Goal: Information Seeking & Learning: Find specific page/section

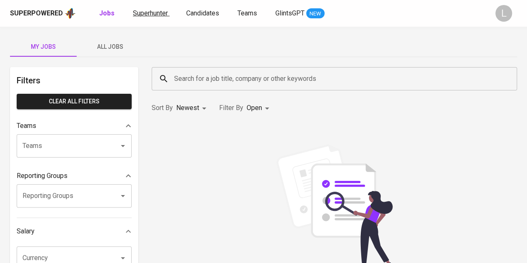
click at [154, 10] on span "Superhunter" at bounding box center [150, 13] width 35 height 8
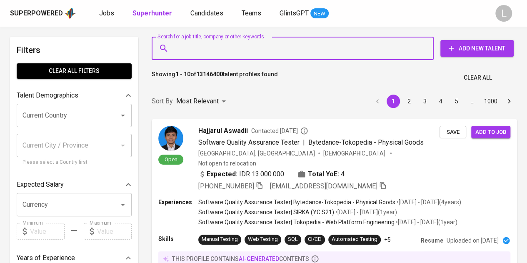
click at [201, 50] on input "Search for a job title, company or other keywords" at bounding box center [294, 48] width 245 height 16
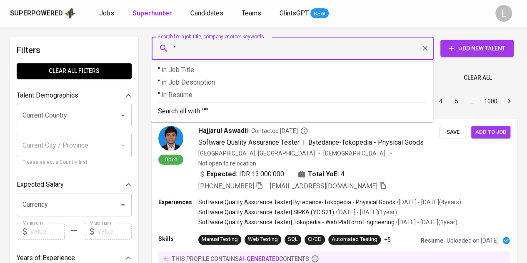
paste input "[PERSON_NAME] (She/Her)"
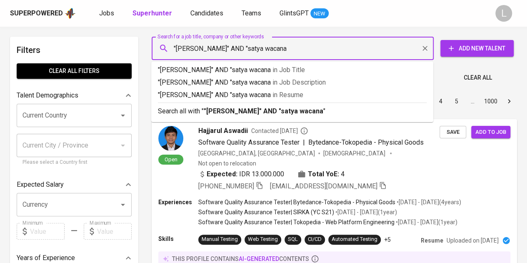
type input ""[PERSON_NAME]" AND "satya wacana""
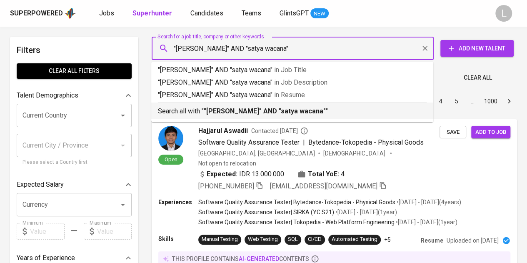
click at [215, 113] on b ""[PERSON_NAME]" AND "satya wacana"" at bounding box center [265, 111] width 122 height 8
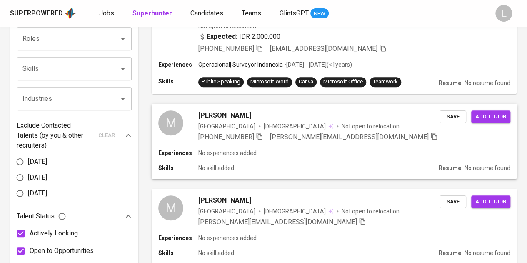
scroll to position [330, 0]
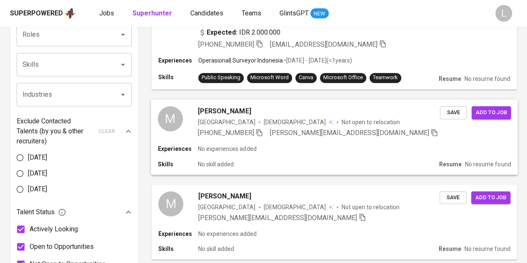
click at [232, 106] on span "[PERSON_NAME]" at bounding box center [224, 111] width 53 height 10
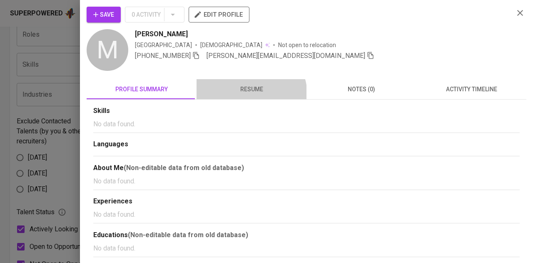
click at [249, 95] on button "resume" at bounding box center [252, 89] width 110 height 20
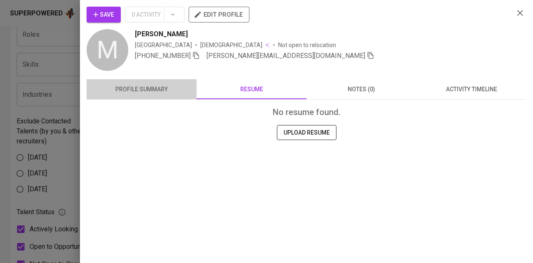
click at [174, 86] on span "profile summary" at bounding box center [142, 89] width 100 height 10
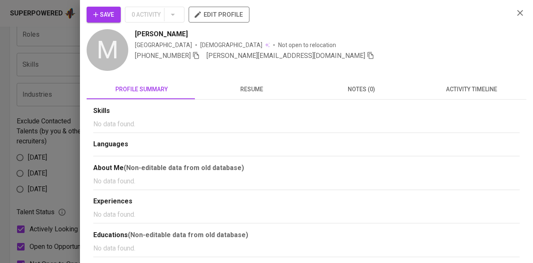
click at [70, 88] on div at bounding box center [266, 131] width 533 height 263
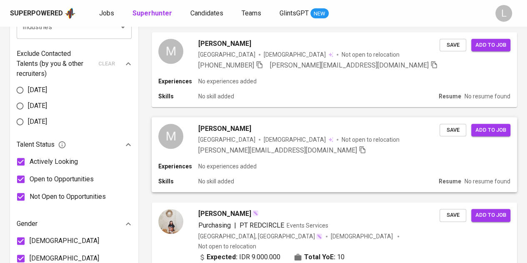
scroll to position [380, 0]
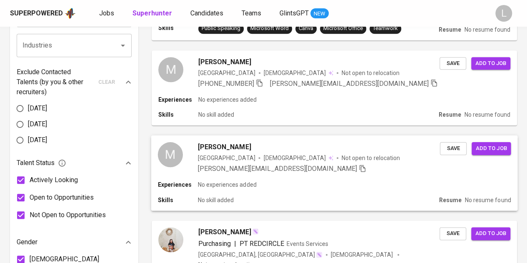
click at [234, 142] on span "[PERSON_NAME]" at bounding box center [224, 147] width 53 height 10
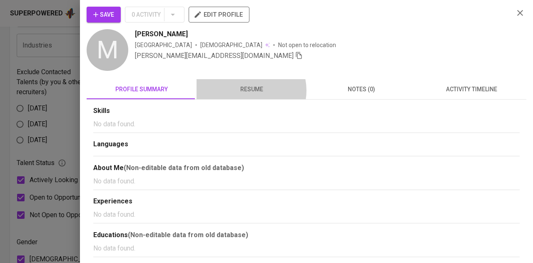
click at [247, 90] on span "resume" at bounding box center [252, 89] width 100 height 10
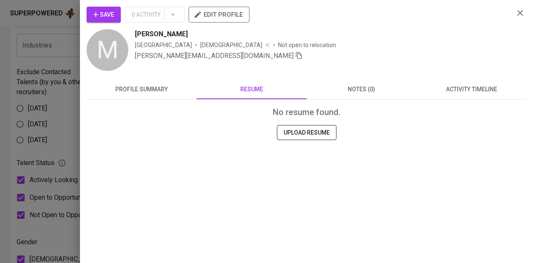
click at [160, 85] on span "profile summary" at bounding box center [142, 89] width 100 height 10
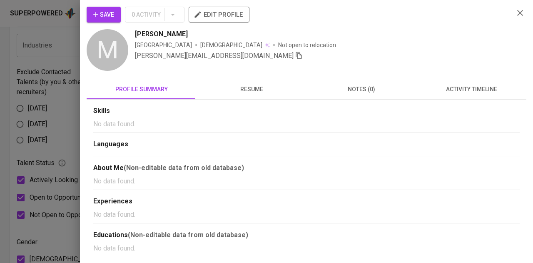
click at [37, 73] on div at bounding box center [266, 131] width 533 height 263
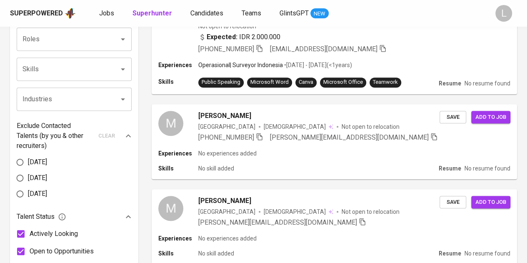
scroll to position [325, 0]
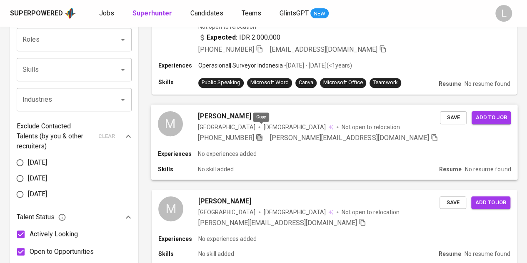
click at [263, 133] on icon "button" at bounding box center [258, 136] width 7 height 7
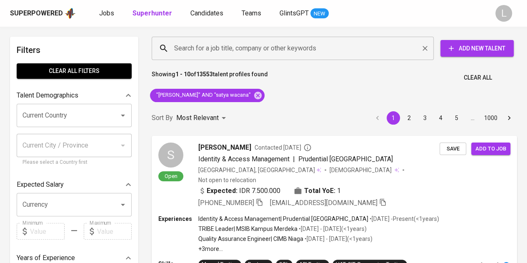
paste input "[EMAIL_ADDRESS][DOMAIN_NAME]"
type input "[EMAIL_ADDRESS][DOMAIN_NAME]"
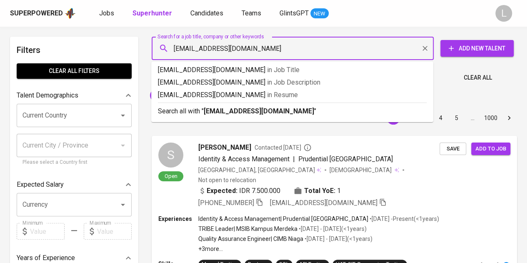
click at [226, 55] on input "[EMAIL_ADDRESS][DOMAIN_NAME]" at bounding box center [294, 48] width 245 height 16
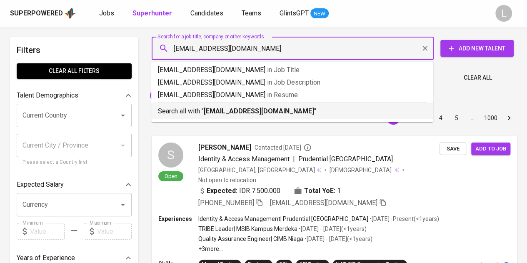
click at [229, 109] on b "[EMAIL_ADDRESS][DOMAIN_NAME]" at bounding box center [259, 111] width 110 height 8
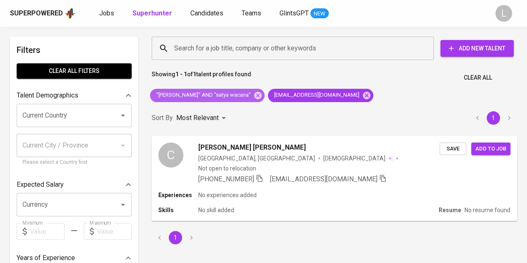
click at [256, 95] on span ""[PERSON_NAME]" AND "satya wacana"" at bounding box center [203, 95] width 106 height 8
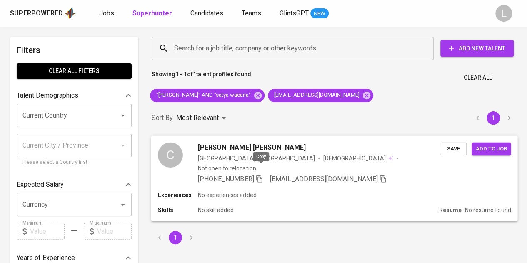
click at [261, 175] on icon "button" at bounding box center [258, 178] width 7 height 7
click at [232, 58] on div "Search for a job title, company or other keywords" at bounding box center [293, 48] width 282 height 23
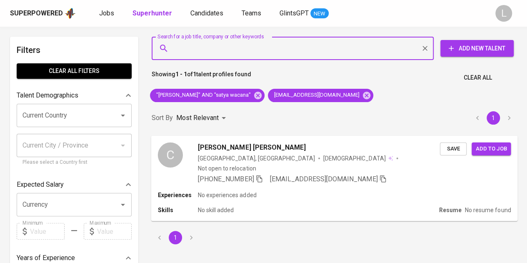
paste input "[EMAIL_ADDRESS][DOMAIN_NAME]"
type input "[EMAIL_ADDRESS][DOMAIN_NAME]"
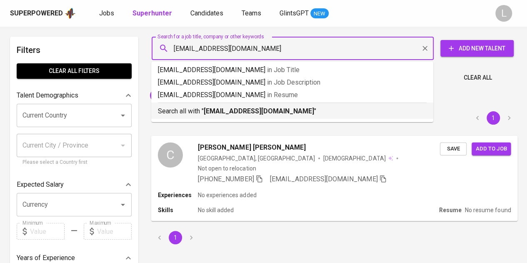
click at [218, 110] on b "[EMAIL_ADDRESS][DOMAIN_NAME]" at bounding box center [259, 111] width 110 height 8
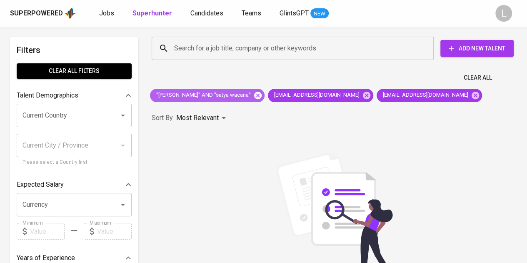
click at [262, 93] on icon at bounding box center [257, 94] width 7 height 7
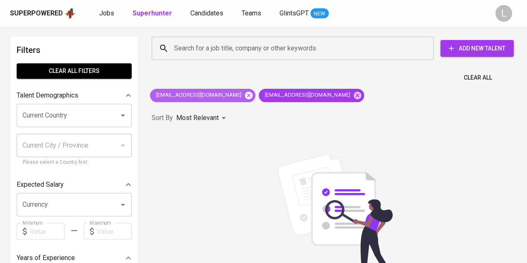
click at [245, 93] on icon at bounding box center [248, 94] width 7 height 7
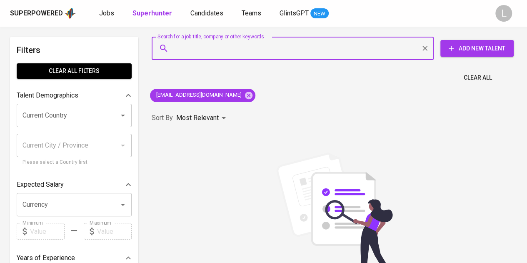
click at [249, 48] on input "Search for a job title, company or other keywords" at bounding box center [294, 48] width 245 height 16
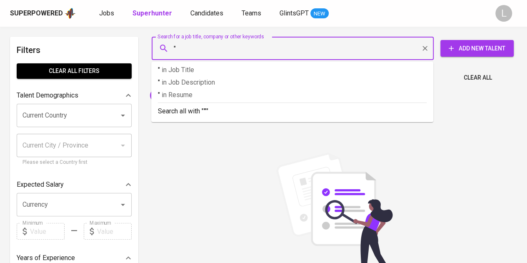
paste input "[PERSON_NAME]"
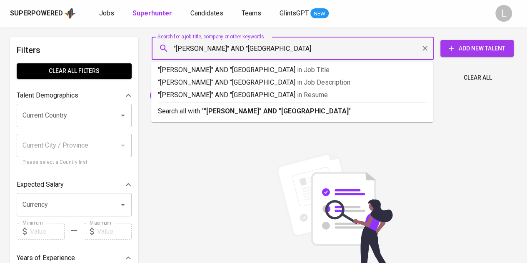
type input ""[PERSON_NAME]" AND "university of indonesia""
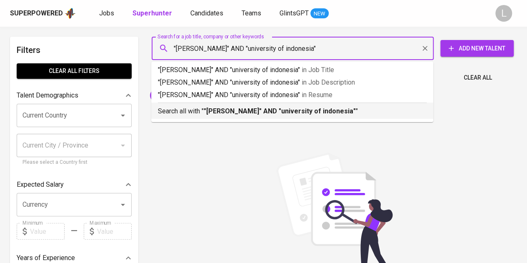
click at [267, 110] on b ""[PERSON_NAME]" AND "university of indonesia"" at bounding box center [280, 111] width 152 height 8
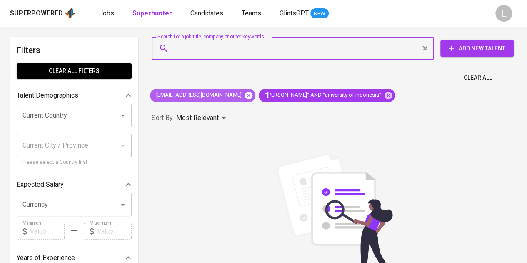
click at [244, 94] on icon at bounding box center [248, 95] width 9 height 9
